Goal: Communication & Community: Answer question/provide support

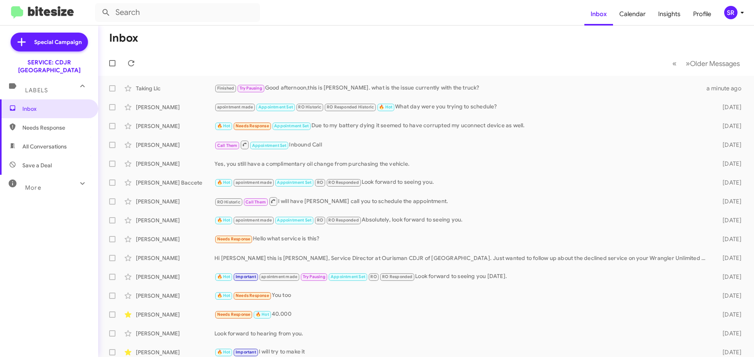
click at [50, 124] on span "Needs Response" at bounding box center [49, 127] width 98 height 19
type input "in:needs-response"
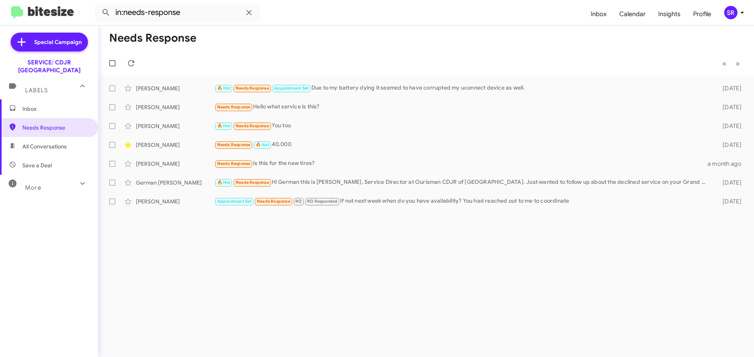
drag, startPoint x: 44, startPoint y: 99, endPoint x: 49, endPoint y: 101, distance: 5.0
click at [44, 105] on span "Inbox" at bounding box center [55, 109] width 67 height 8
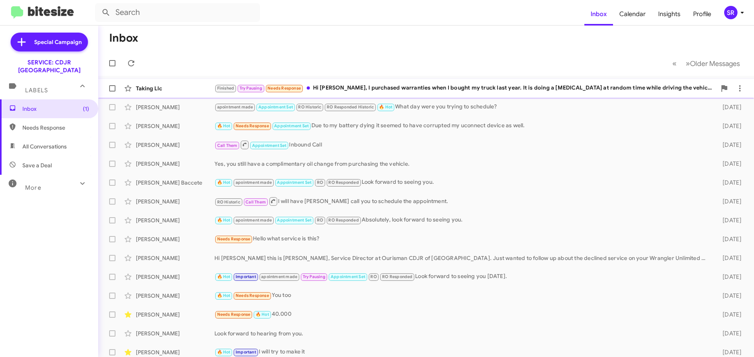
click at [375, 91] on div "Finished Try Pausing Needs Response Hi [PERSON_NAME], I purchased warranties wh…" at bounding box center [465, 88] width 502 height 9
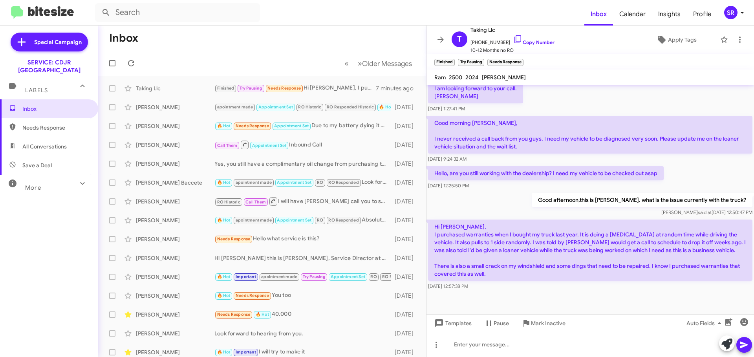
scroll to position [524, 0]
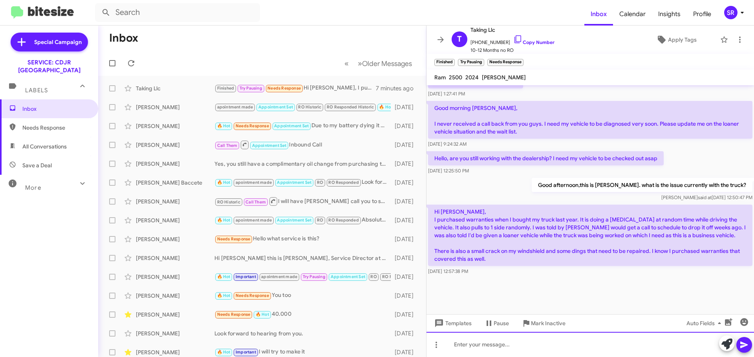
click at [459, 346] on div at bounding box center [591, 344] width 328 height 25
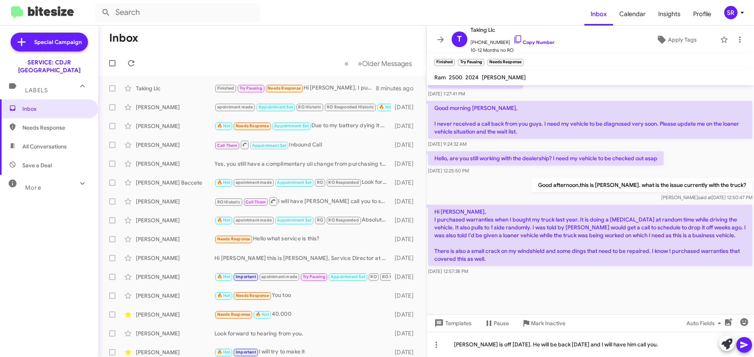
click at [747, 341] on icon at bounding box center [744, 344] width 9 height 9
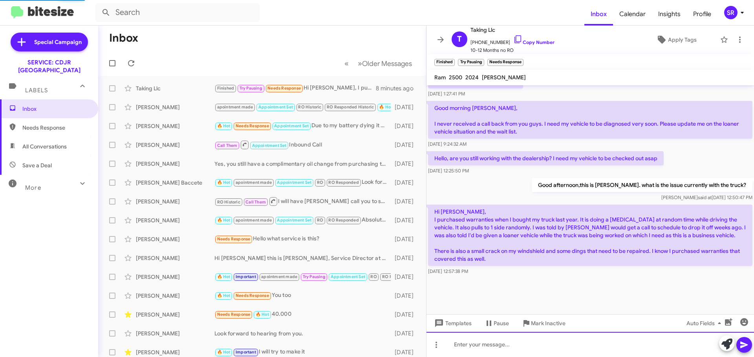
scroll to position [0, 0]
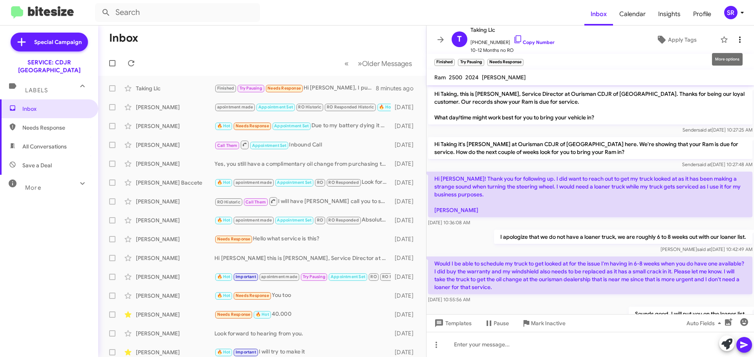
click at [735, 41] on icon at bounding box center [739, 39] width 9 height 9
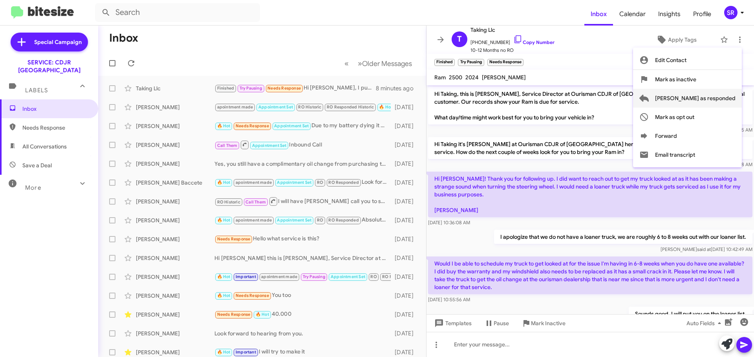
click at [710, 100] on span "[PERSON_NAME] as responded" at bounding box center [695, 98] width 81 height 19
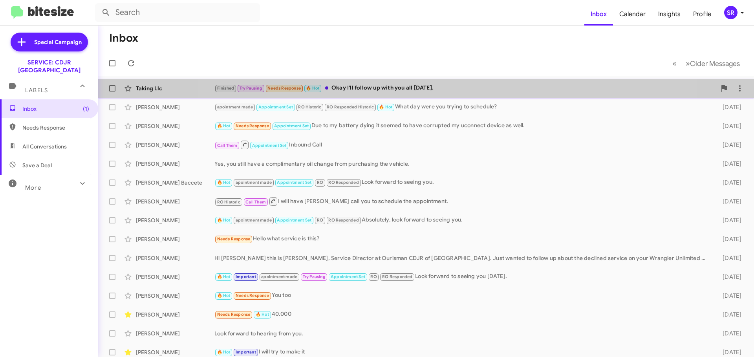
click at [446, 92] on div "Finished Try Pausing Needs Response 🔥 Hot Okay I'll follow up with you all [DAT…" at bounding box center [465, 88] width 502 height 9
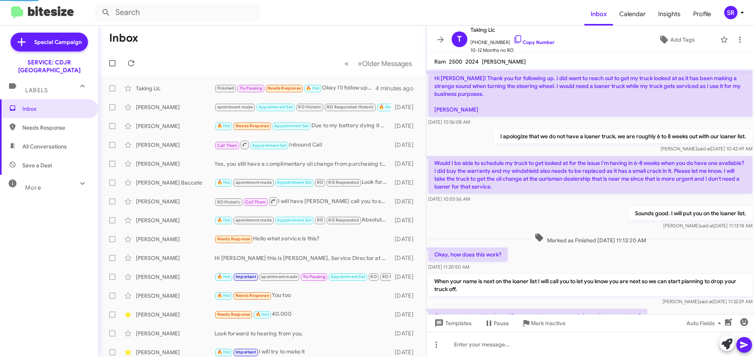
scroll to position [513, 0]
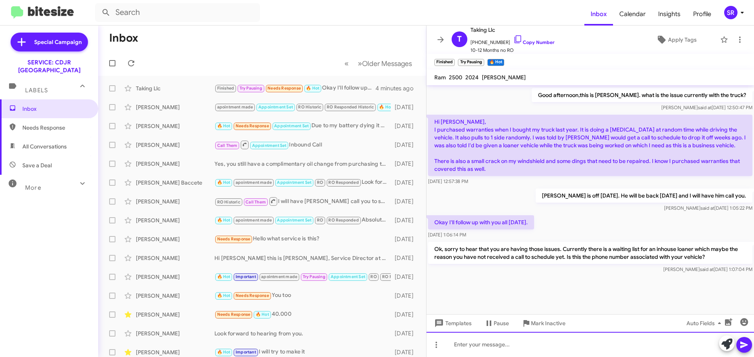
click at [473, 343] on div at bounding box center [591, 344] width 328 height 25
click at [741, 345] on icon at bounding box center [744, 344] width 9 height 9
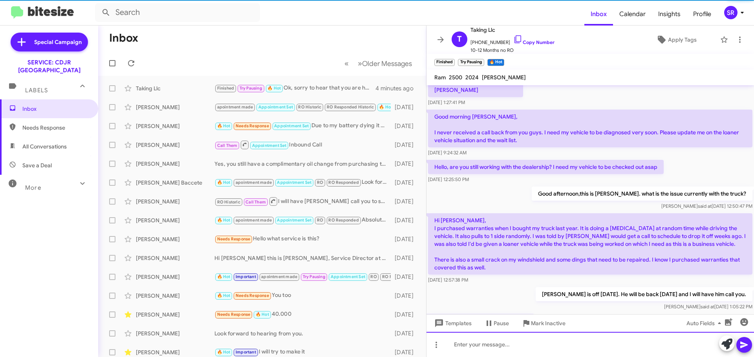
scroll to position [0, 0]
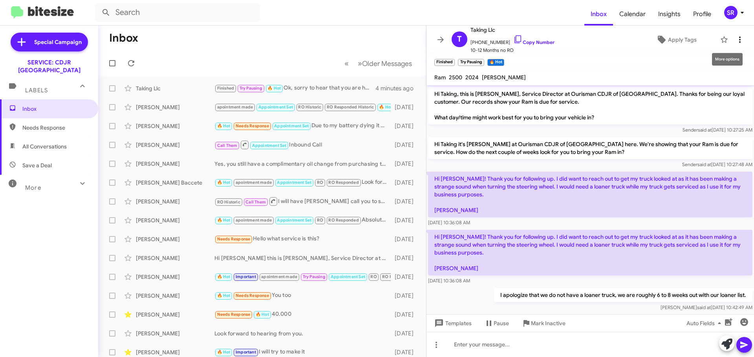
click at [734, 46] on button at bounding box center [740, 40] width 16 height 16
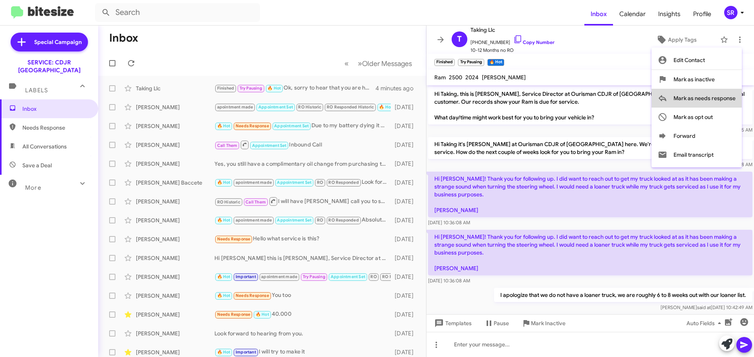
click at [714, 99] on span "Mark as needs response" at bounding box center [705, 98] width 62 height 19
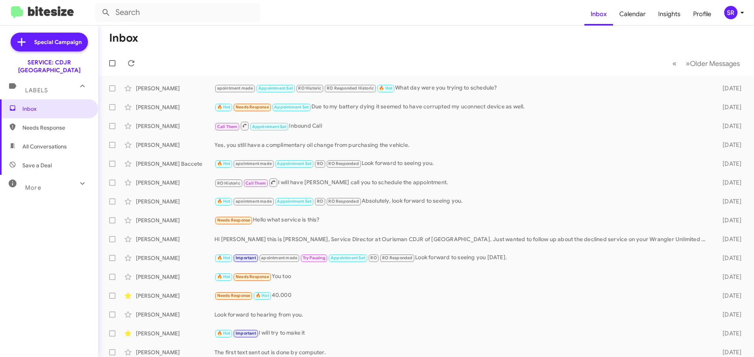
click at [36, 124] on span "Needs Response" at bounding box center [55, 128] width 67 height 8
type input "in:needs-response"
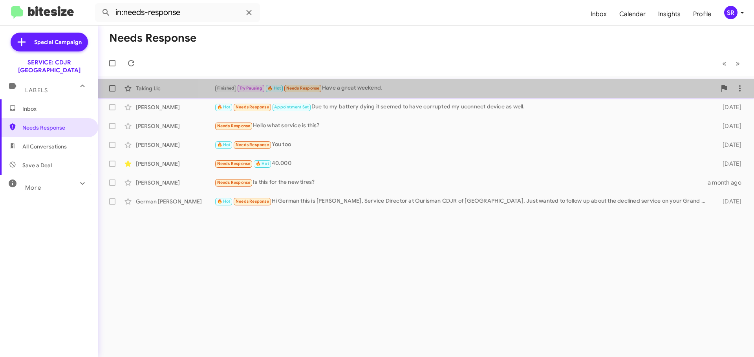
click at [516, 93] on div "Taking Llc Finished Try Pausing 🔥 Hot Needs Response Have a great weekend. a fe…" at bounding box center [425, 89] width 643 height 16
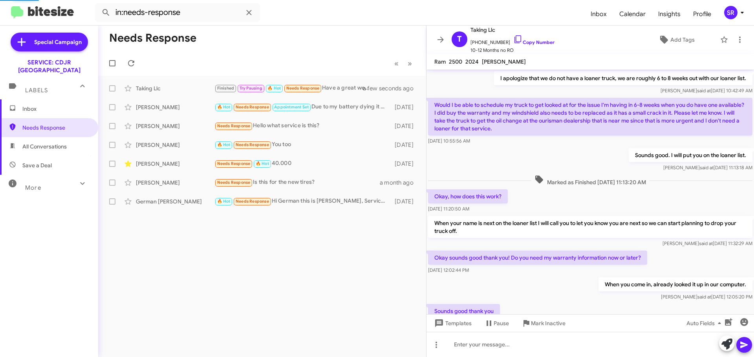
scroll to position [474, 0]
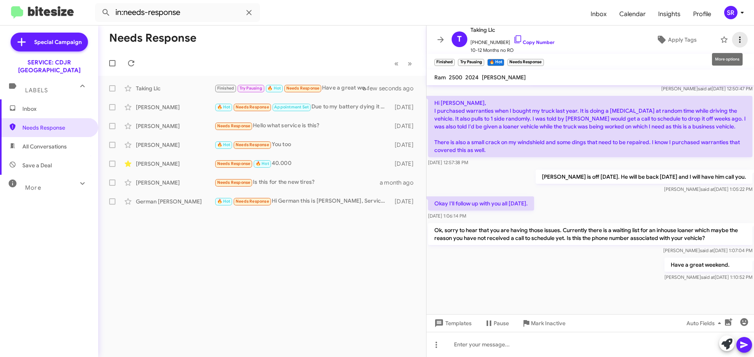
click at [735, 39] on icon at bounding box center [739, 39] width 9 height 9
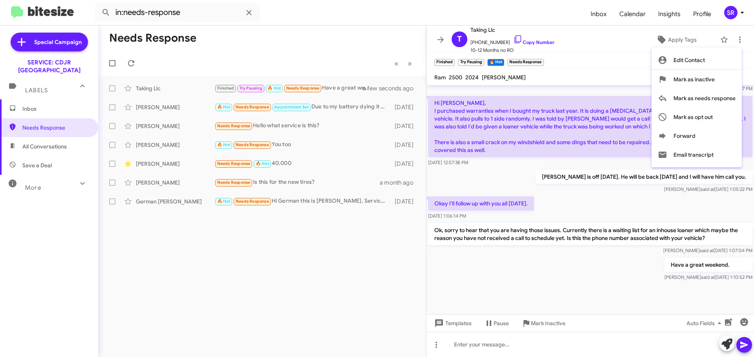
drag, startPoint x: 580, startPoint y: 47, endPoint x: 552, endPoint y: 79, distance: 42.9
click at [580, 46] on div at bounding box center [377, 178] width 754 height 357
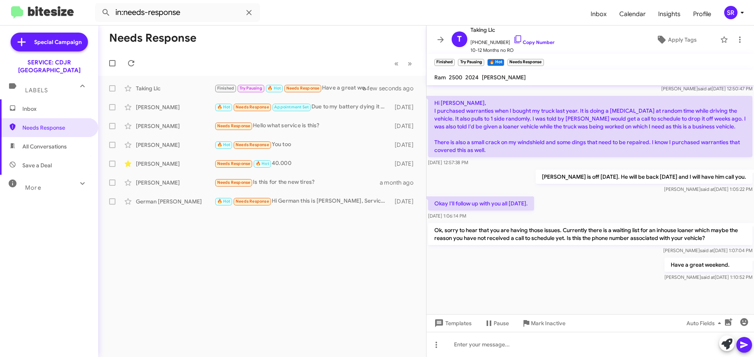
click at [34, 105] on span "Inbox" at bounding box center [55, 109] width 67 height 8
